Goal: Book appointment/travel/reservation

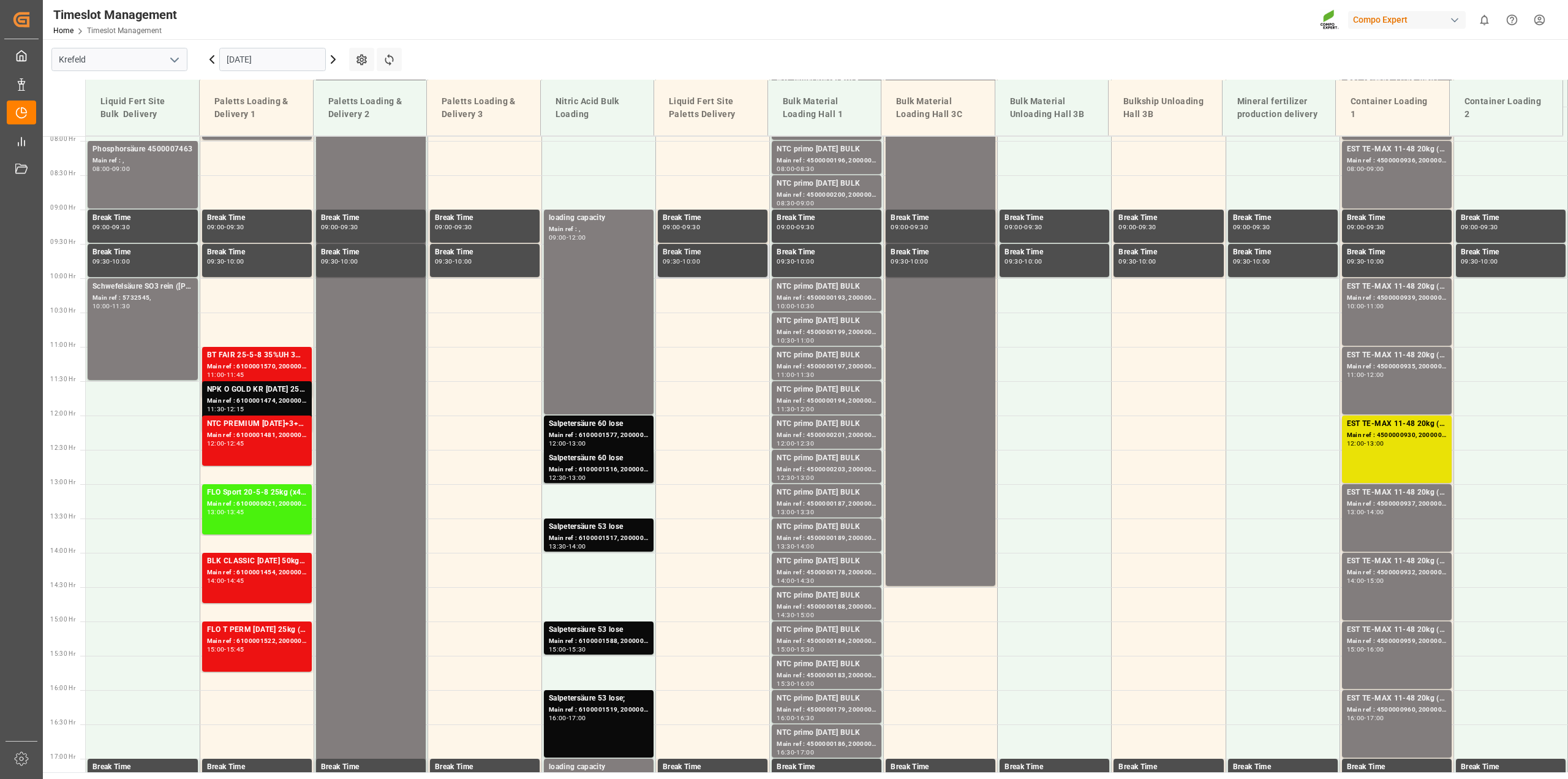
scroll to position [623, 0]
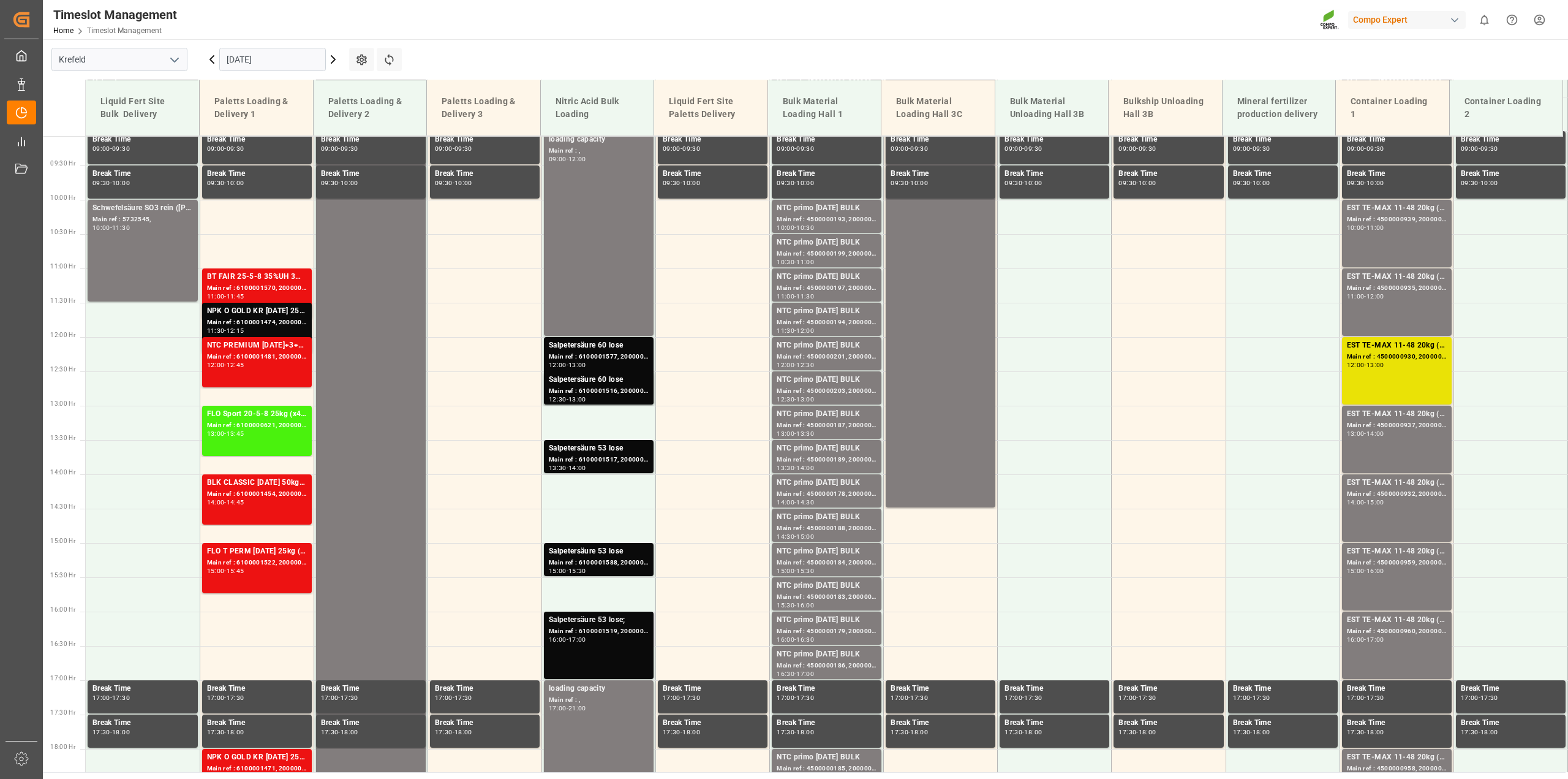
click at [593, 631] on div "Main ref : 6100001519, 2000001339;" at bounding box center [598, 632] width 100 height 11
click at [602, 565] on div "Main ref : 6100001588, 2000001378" at bounding box center [598, 563] width 100 height 11
click at [595, 462] on div "Main ref : 6100001517, 2000001341" at bounding box center [598, 460] width 100 height 11
click at [605, 393] on div "Main ref : 6100001516, 2000001340" at bounding box center [598, 392] width 100 height 11
click at [612, 360] on div "Main ref : 6100001577, 2000001346" at bounding box center [598, 357] width 100 height 11
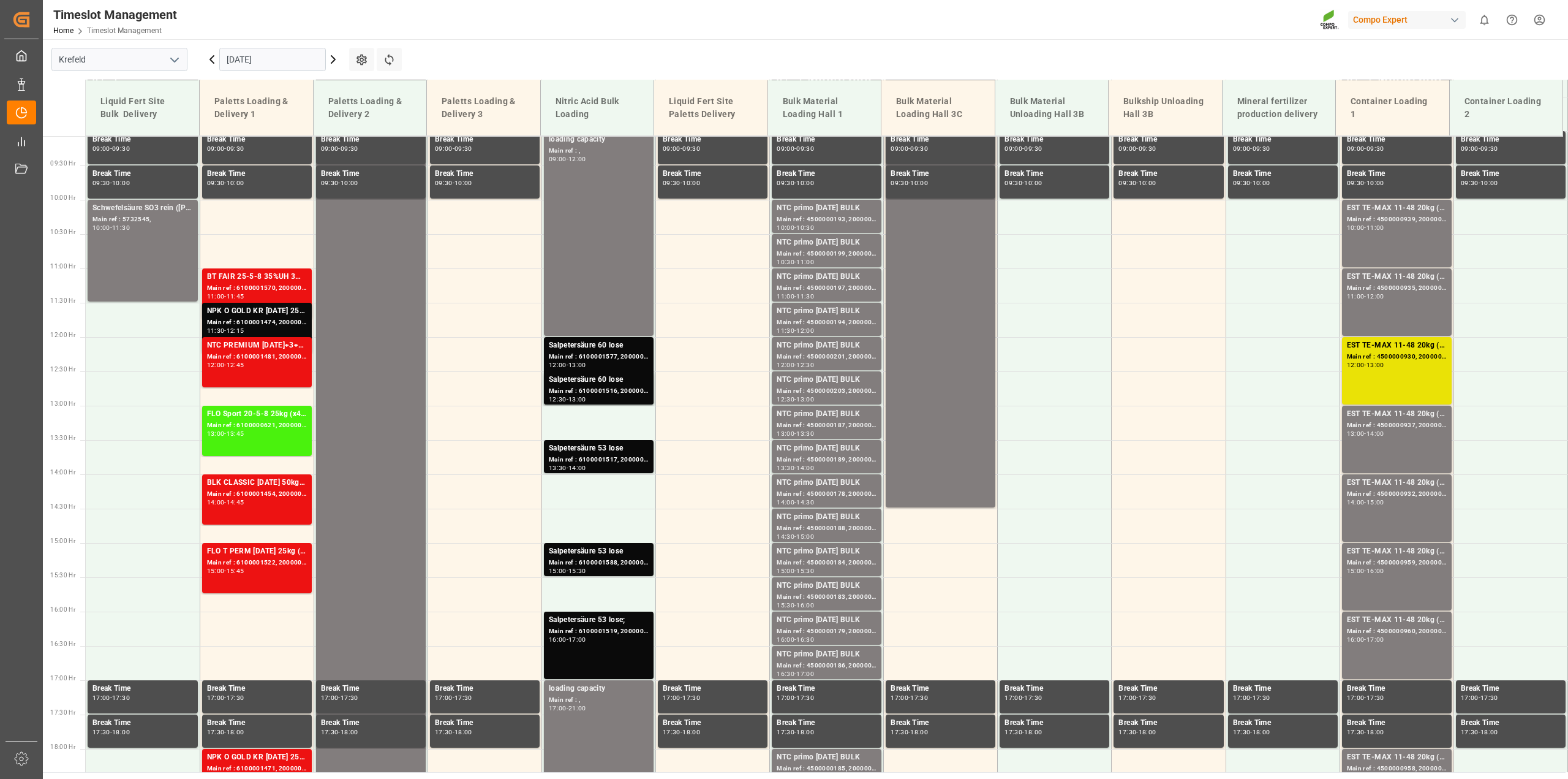
click at [213, 60] on icon at bounding box center [212, 60] width 14 height 14
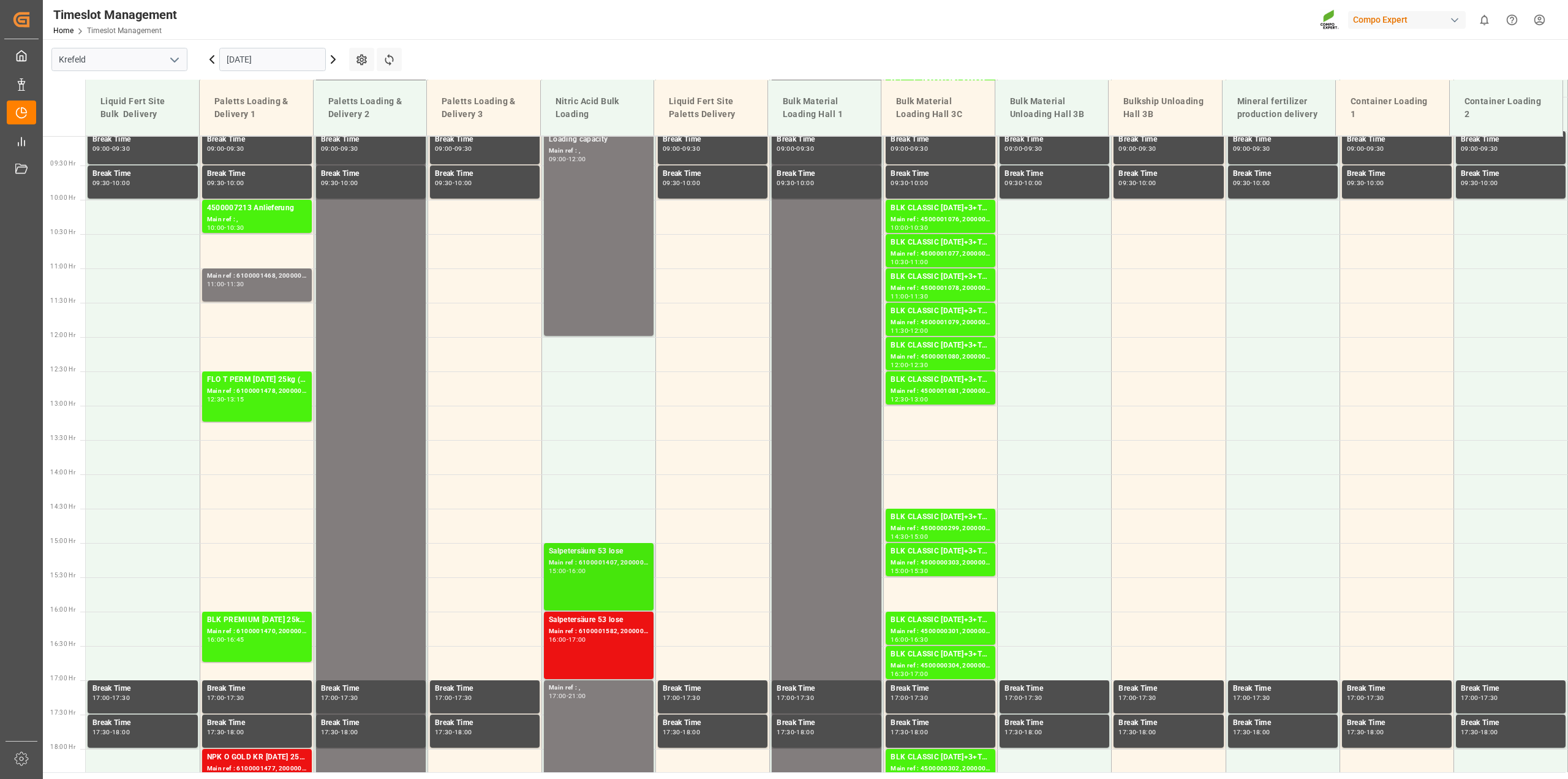
click at [635, 561] on div "Main ref : 6100001407, 2000001211" at bounding box center [598, 563] width 100 height 11
click at [608, 633] on div "Main ref : 6100001582, 2000001363" at bounding box center [598, 632] width 100 height 11
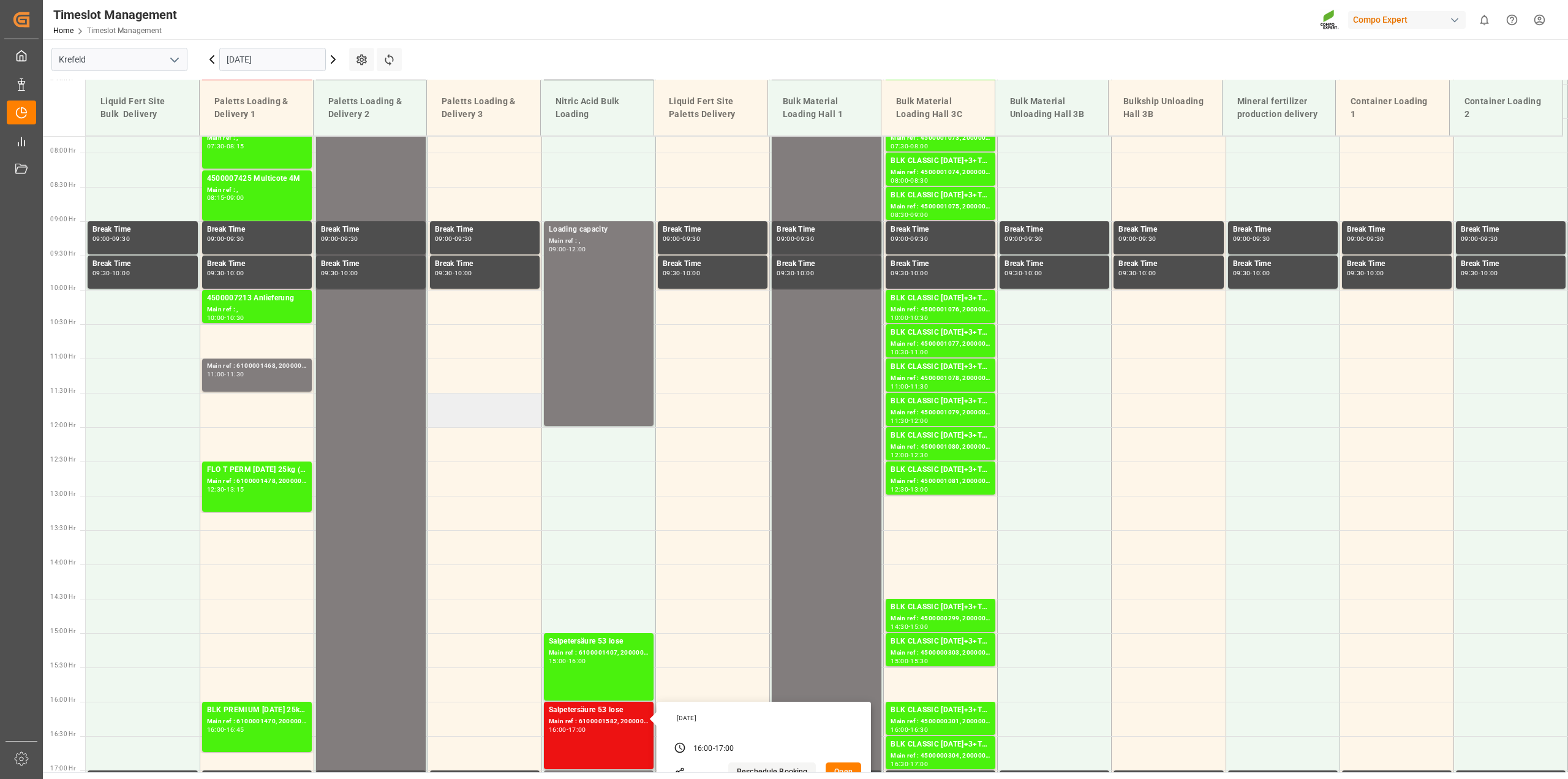
scroll to position [561, 0]
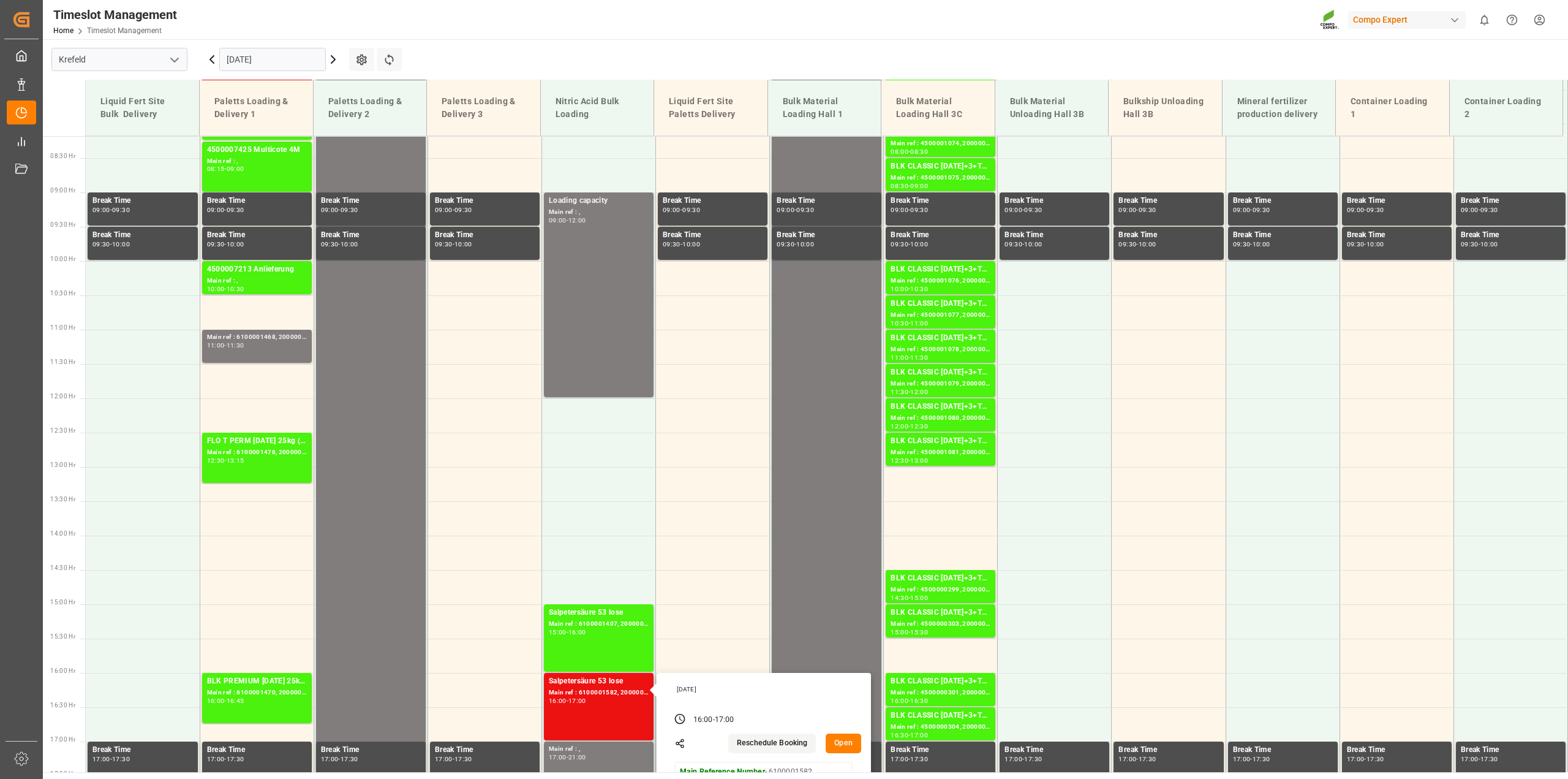
click at [335, 60] on icon at bounding box center [333, 60] width 4 height 7
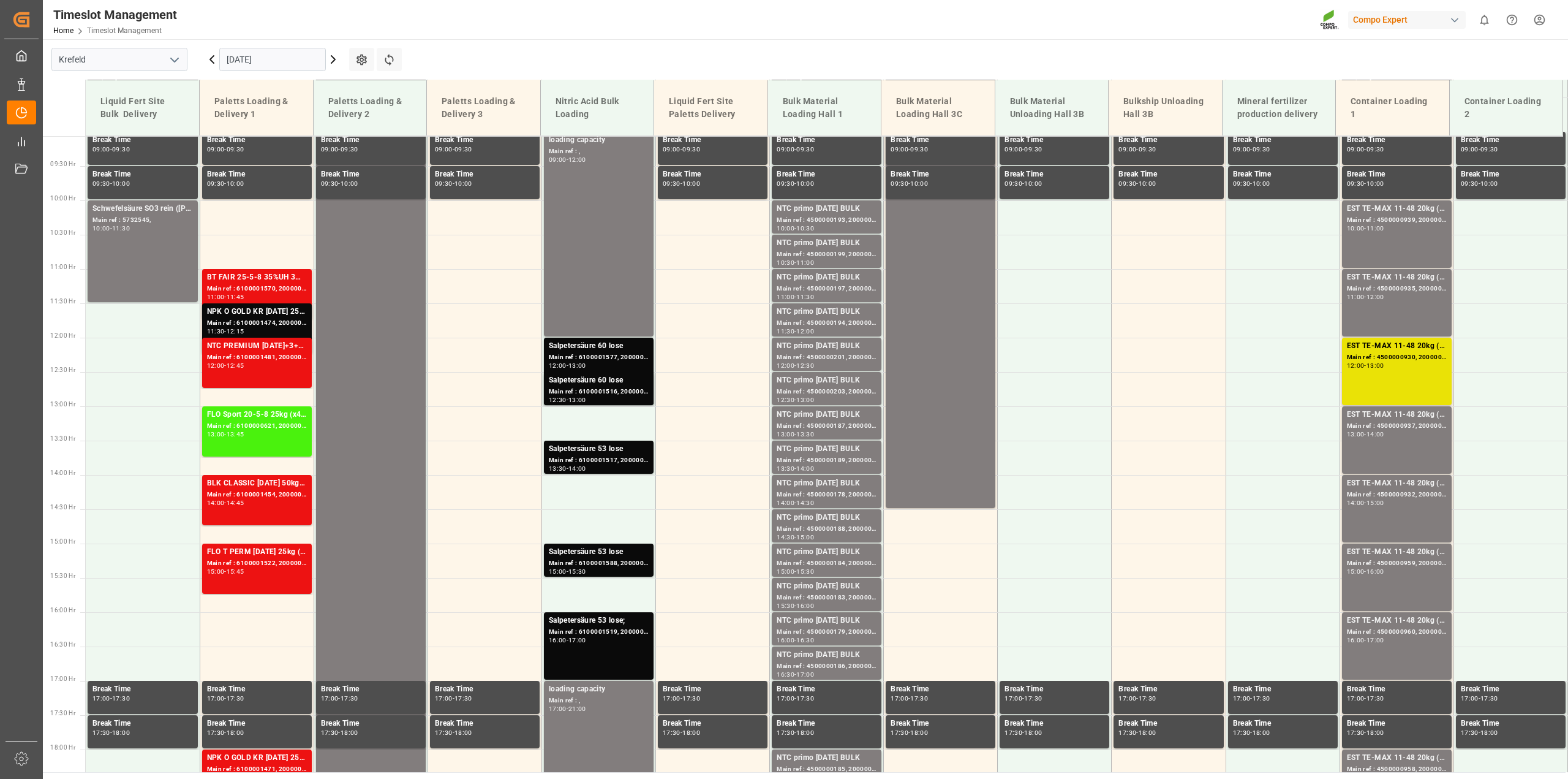
scroll to position [623, 0]
click at [627, 356] on div "Main ref : 6100001577, 2000001346" at bounding box center [598, 357] width 100 height 11
click at [333, 60] on icon at bounding box center [333, 60] width 14 height 14
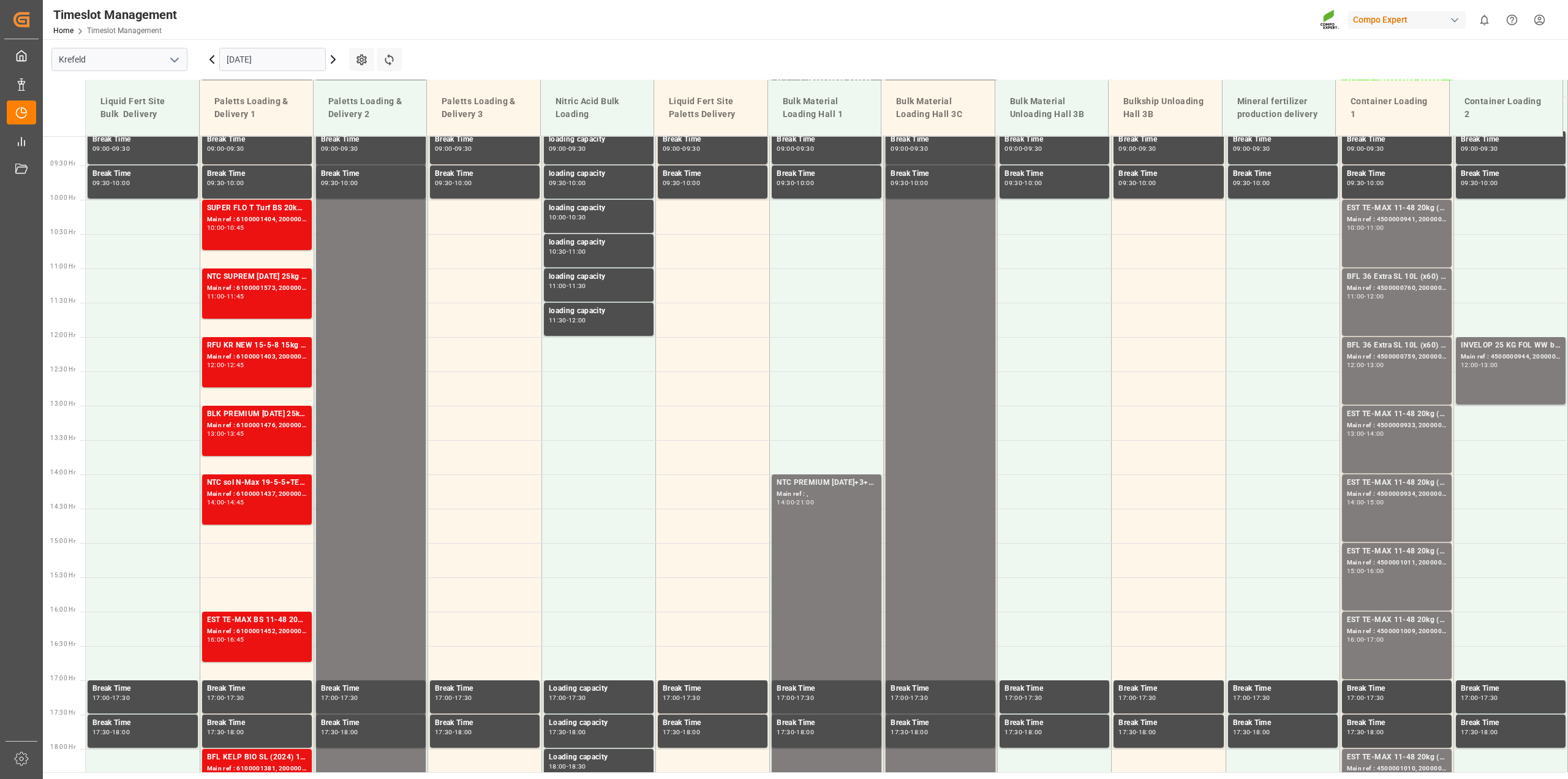
scroll to position [316, 0]
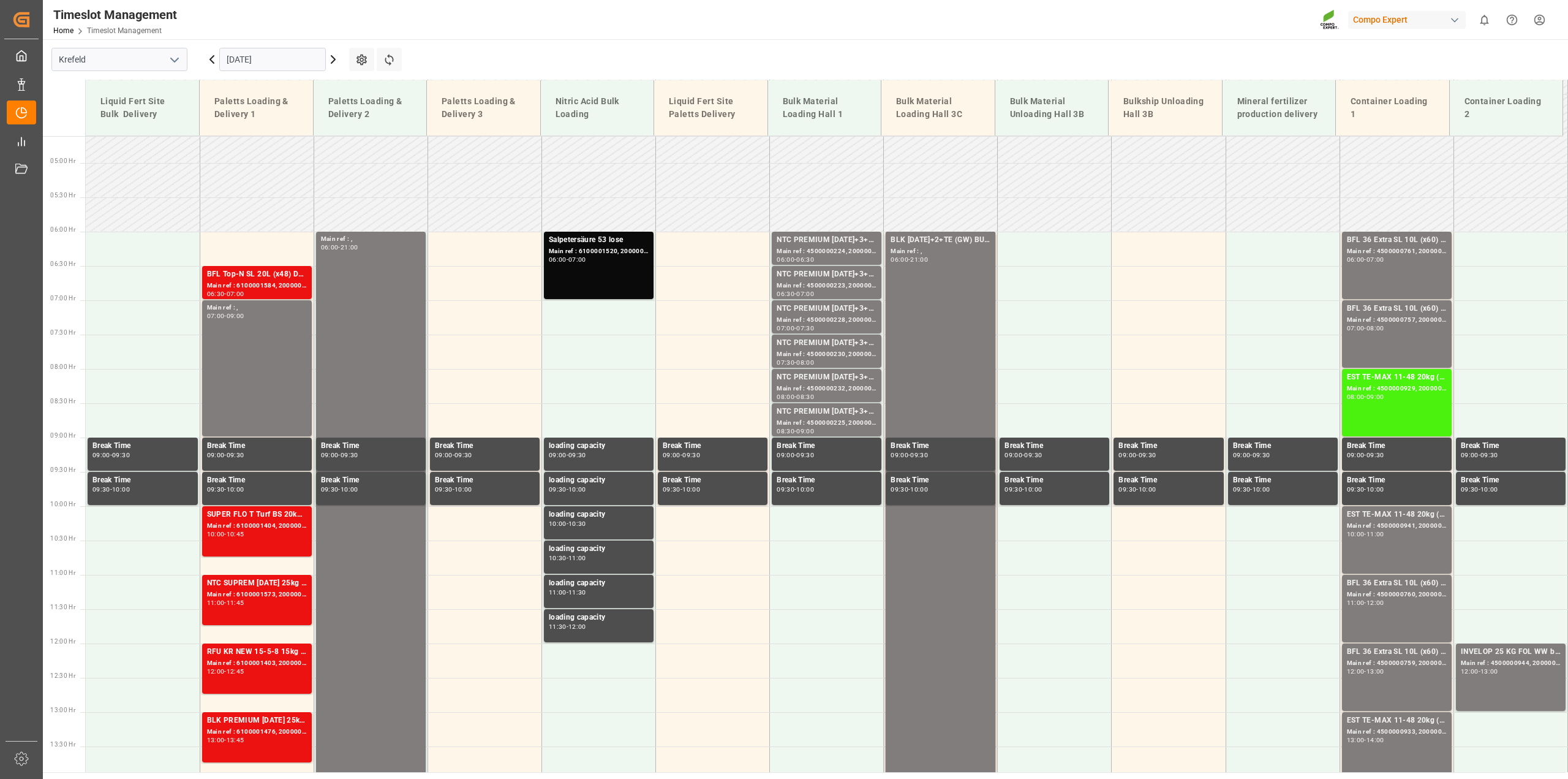
click at [213, 60] on icon at bounding box center [212, 60] width 14 height 14
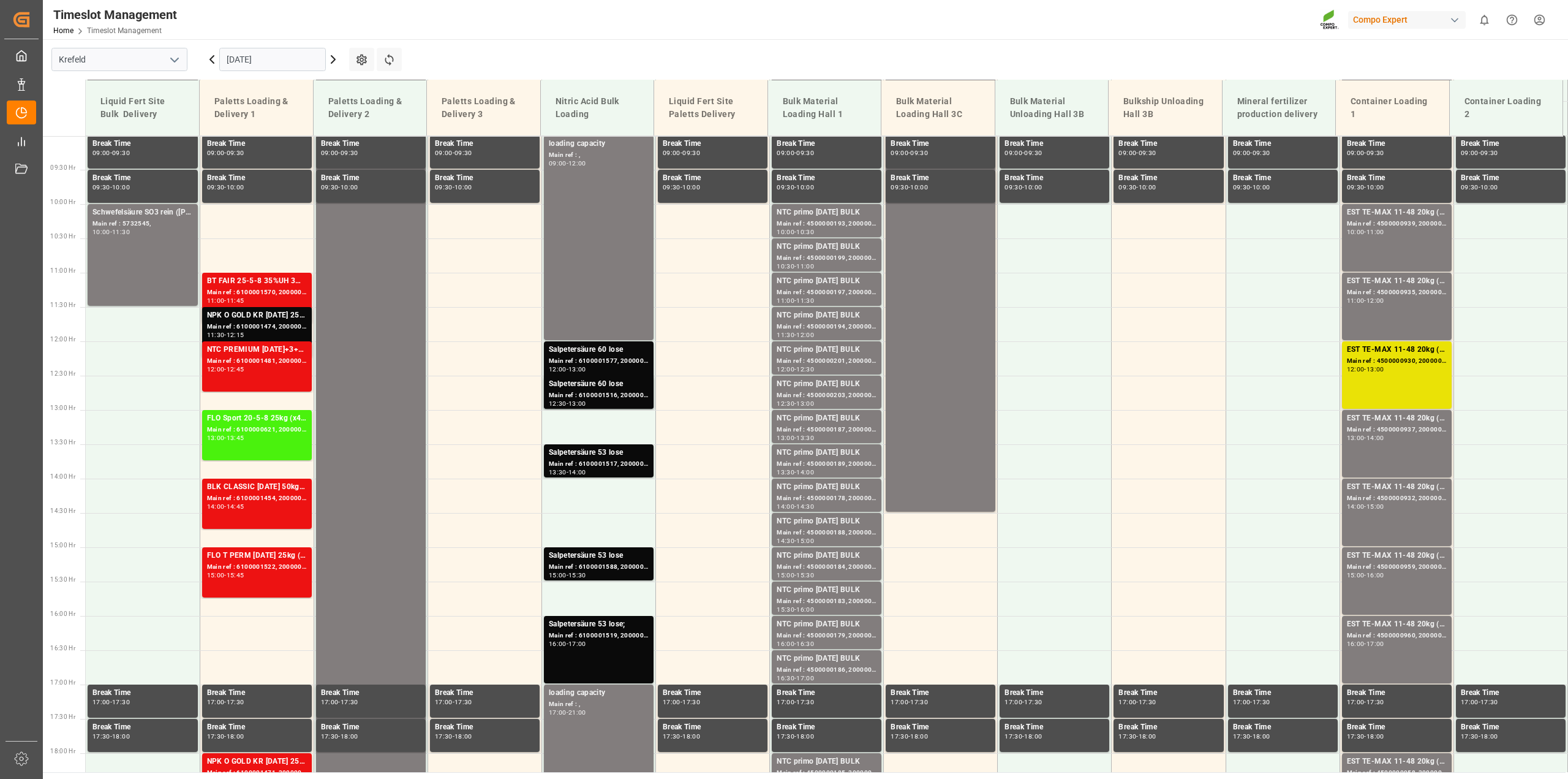
scroll to position [623, 0]
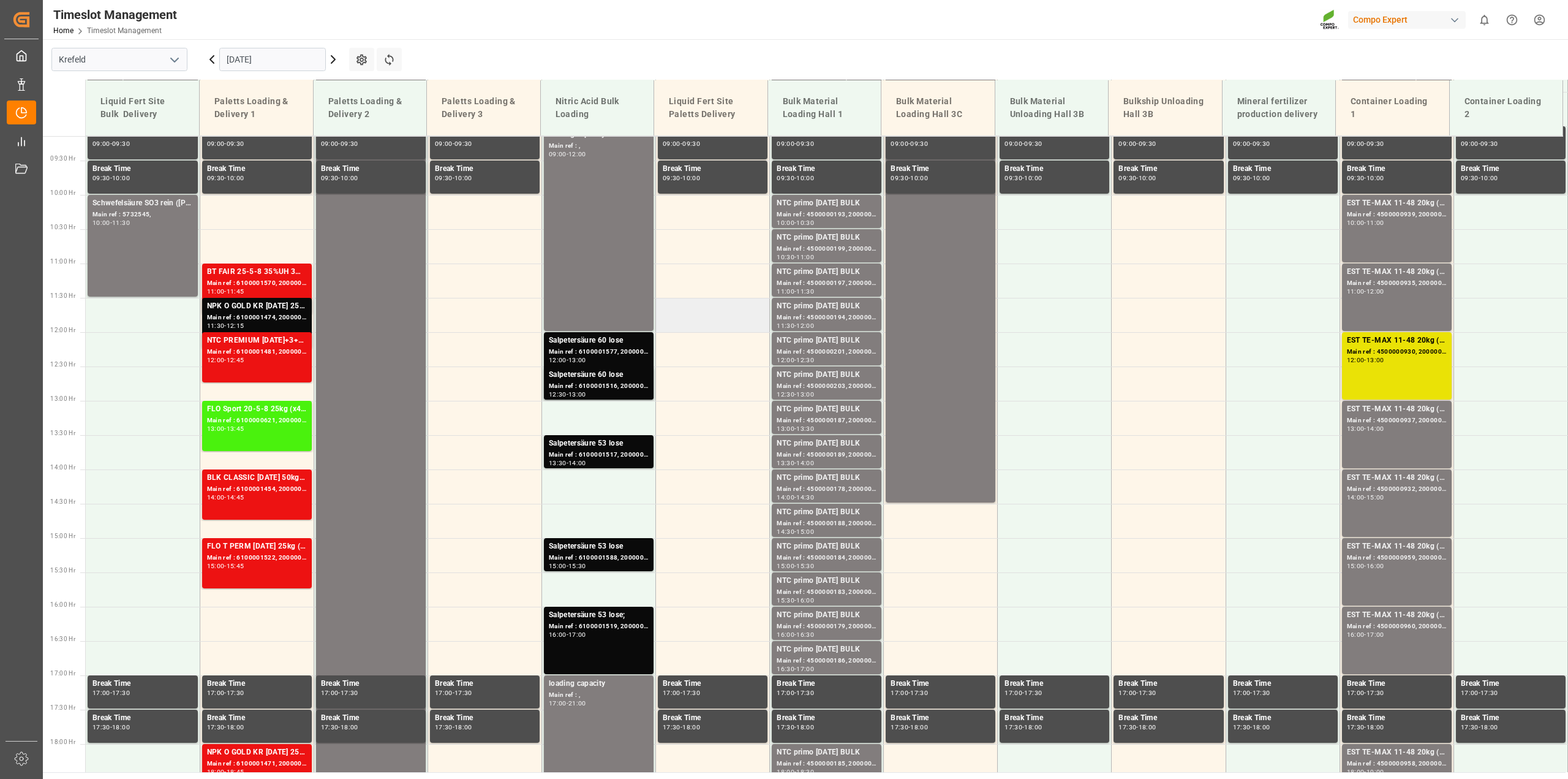
scroll to position [569, 0]
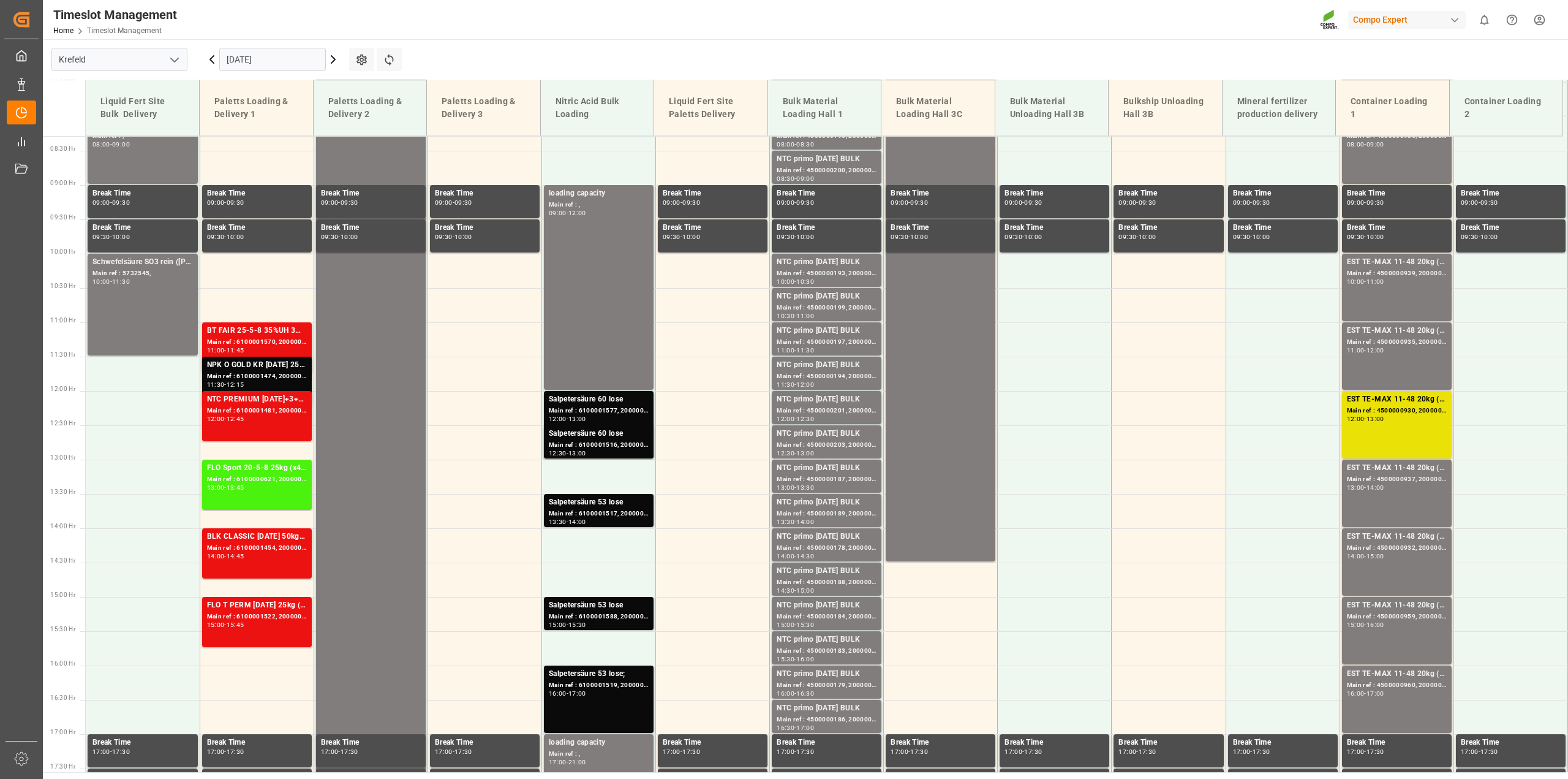
click at [333, 58] on icon at bounding box center [333, 60] width 4 height 7
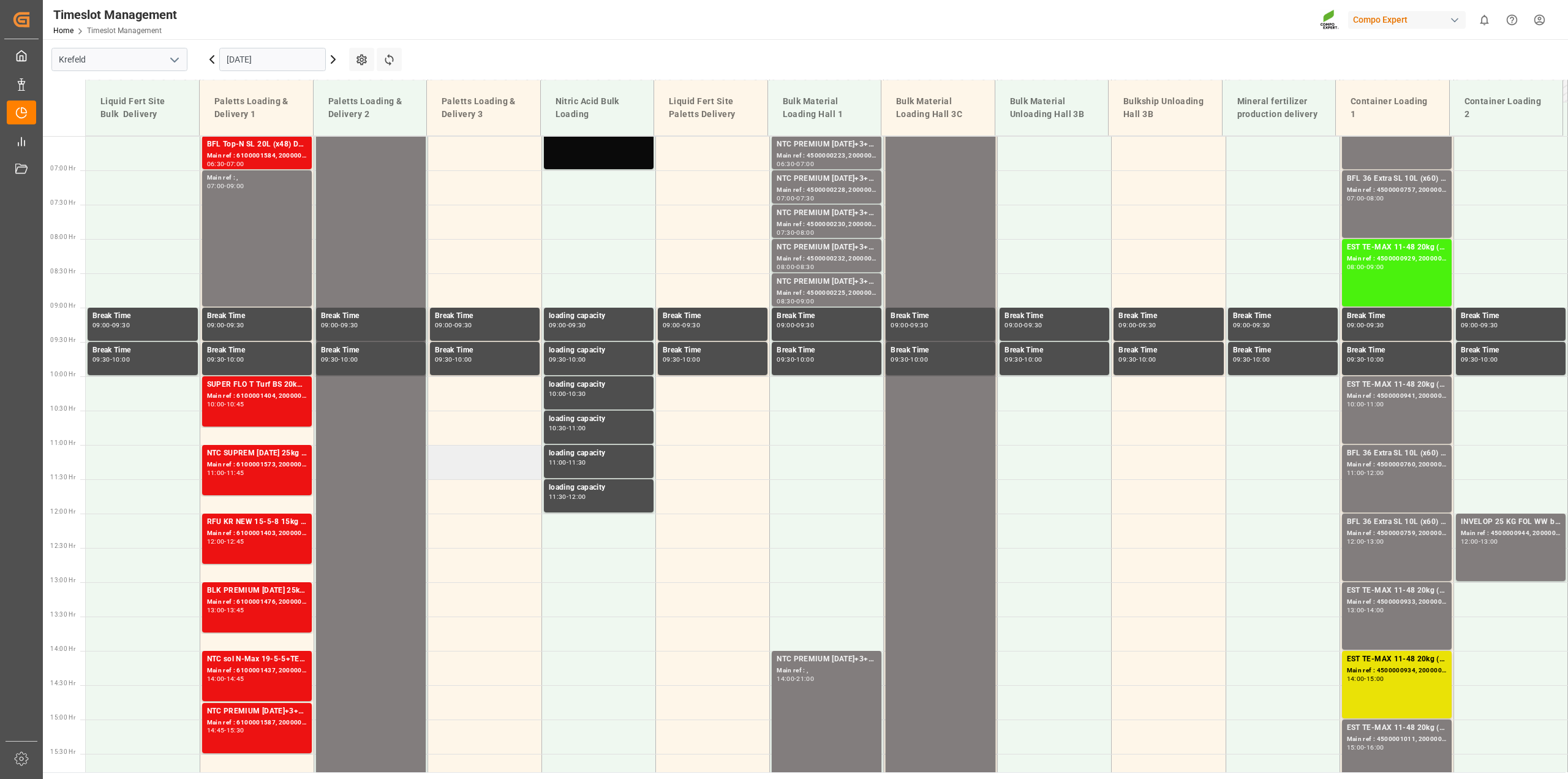
scroll to position [201, 0]
